Goal: Task Accomplishment & Management: Use online tool/utility

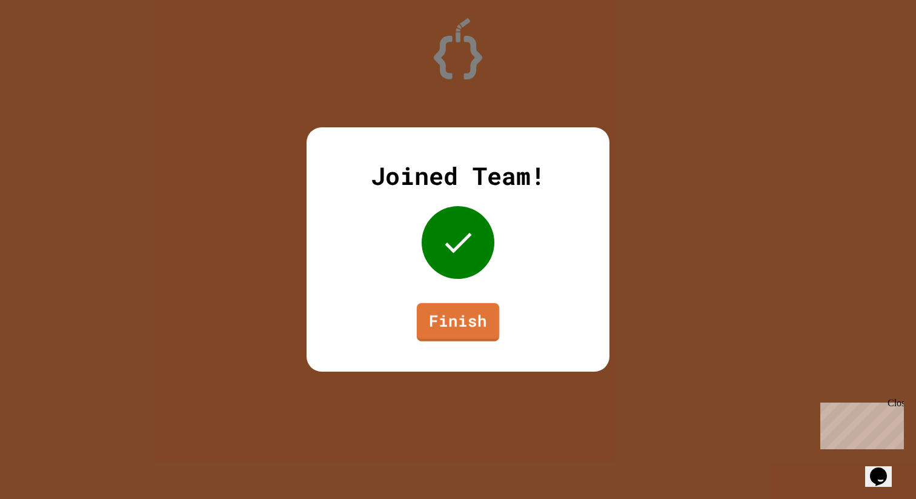
click at [465, 325] on link "Finish" at bounding box center [458, 322] width 82 height 38
